Goal: Transaction & Acquisition: Obtain resource

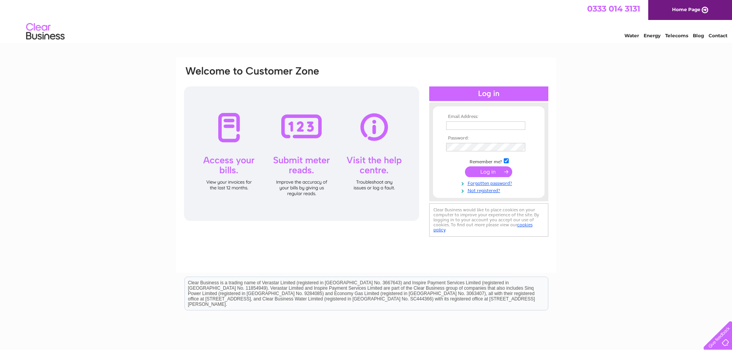
type input "[EMAIL_ADDRESS][DOMAIN_NAME]"
click at [486, 169] on input "submit" at bounding box center [488, 171] width 47 height 11
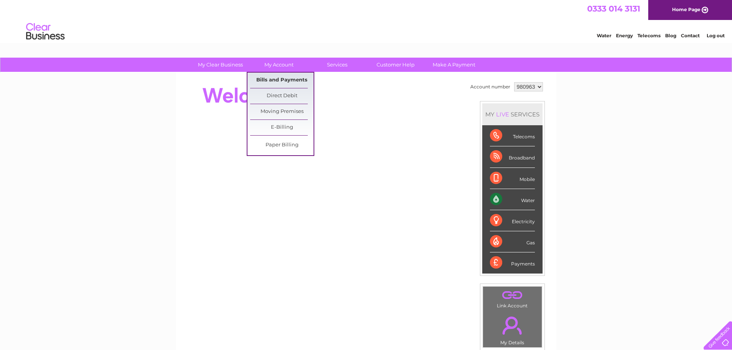
click at [271, 79] on link "Bills and Payments" at bounding box center [281, 80] width 63 height 15
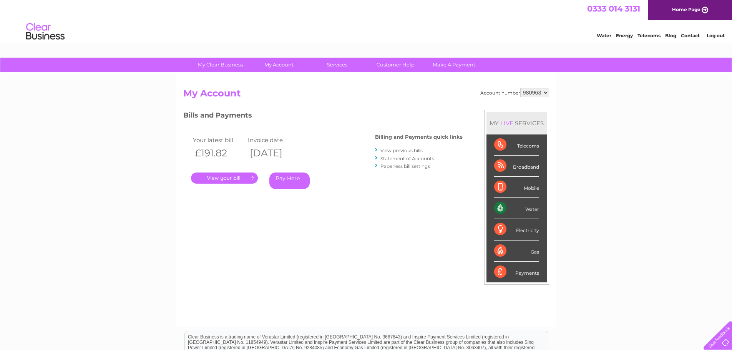
click at [214, 179] on link "." at bounding box center [224, 178] width 67 height 11
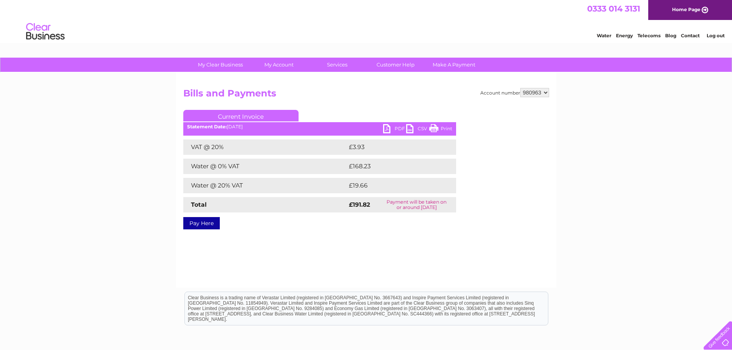
click at [388, 129] on link "PDF" at bounding box center [394, 129] width 23 height 11
click at [313, 245] on div "Account number 980963 Bills and Payments Current Invoice PDF CSV Print VAT @ 20%" at bounding box center [366, 180] width 381 height 215
